Goal: Information Seeking & Learning: Learn about a topic

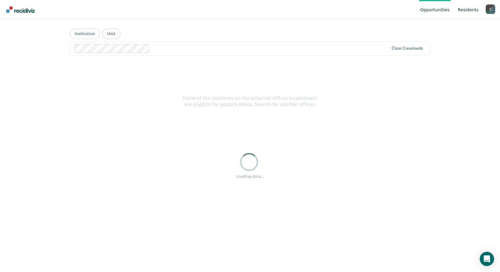
click at [467, 11] on link "Resident s" at bounding box center [468, 9] width 23 height 19
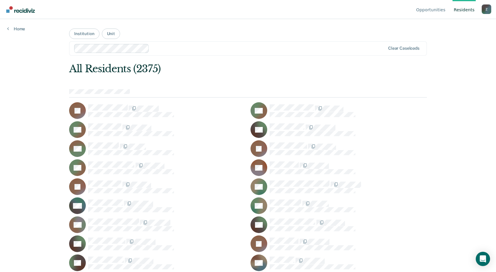
scroll to position [1381, 0]
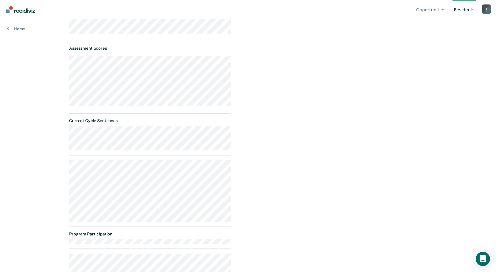
scroll to position [140, 0]
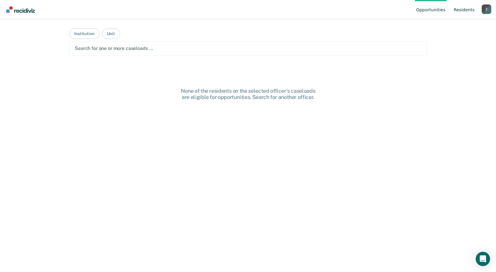
click at [462, 12] on link "Resident s" at bounding box center [463, 9] width 23 height 19
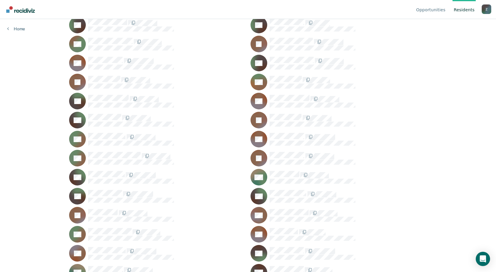
scroll to position [17478, 0]
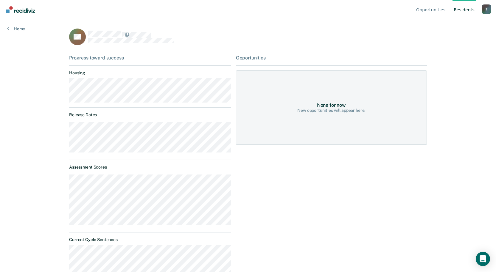
scroll to position [117, 0]
